Goal: Find specific page/section: Find specific page/section

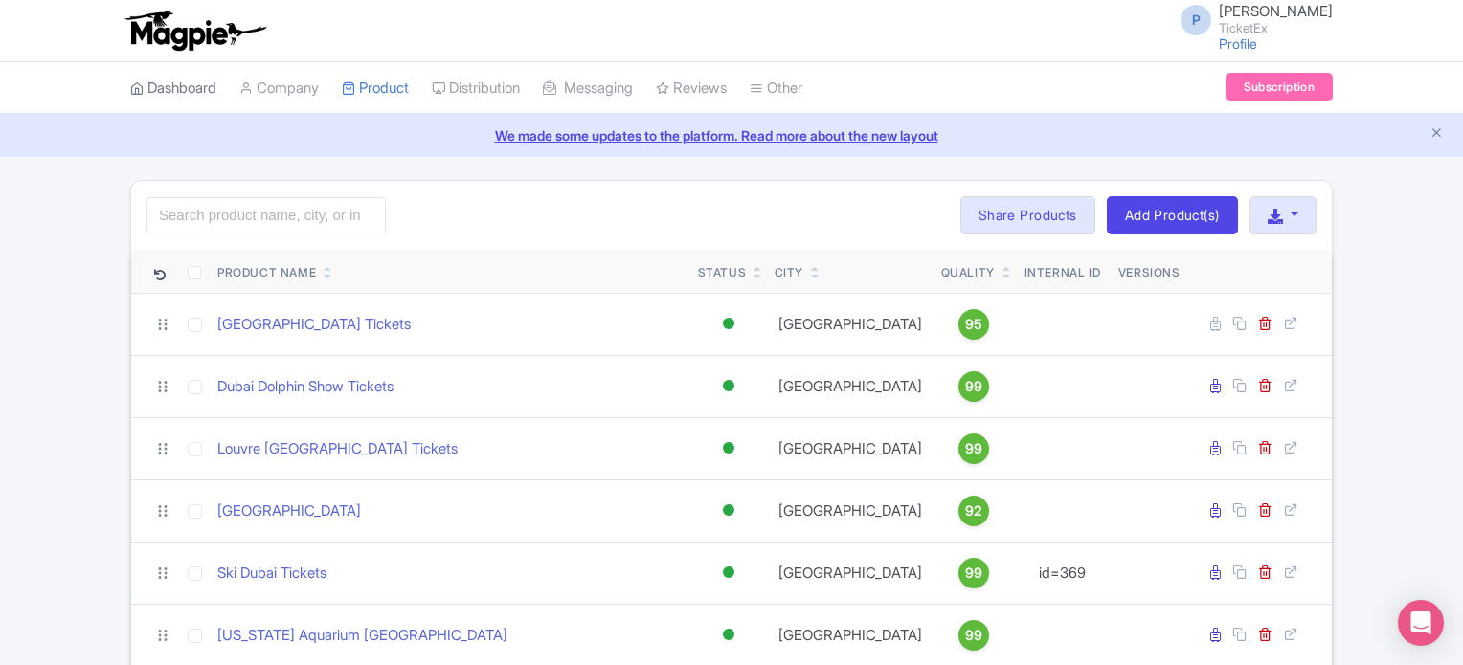
click at [175, 79] on link "Dashboard" at bounding box center [173, 88] width 86 height 53
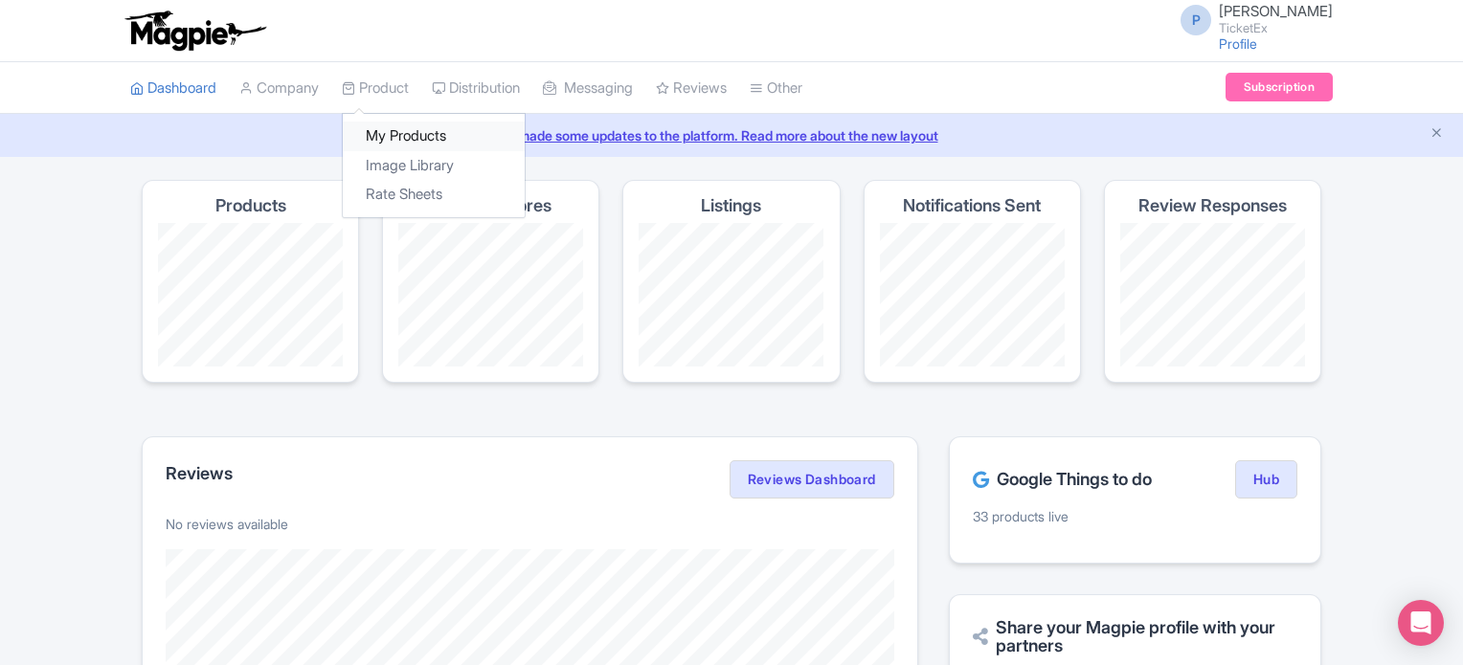
click at [391, 128] on link "My Products" at bounding box center [434, 137] width 182 height 30
